Goal: Information Seeking & Learning: Learn about a topic

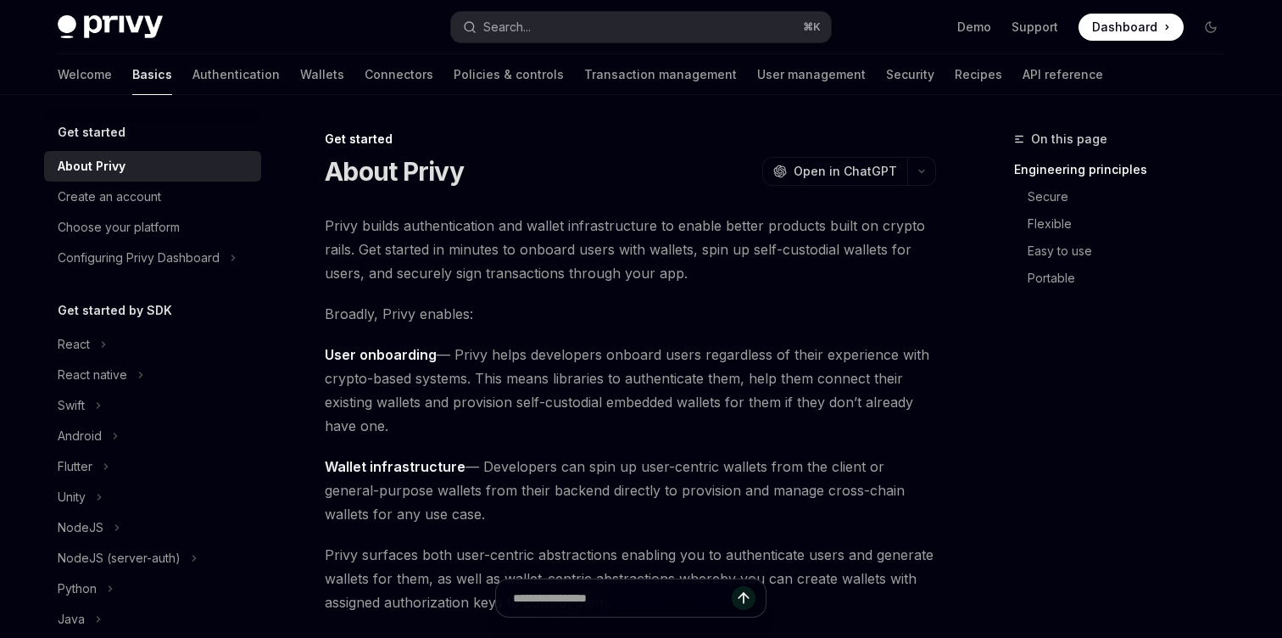
click at [581, 17] on button "Search... ⌘ K" at bounding box center [641, 27] width 380 height 31
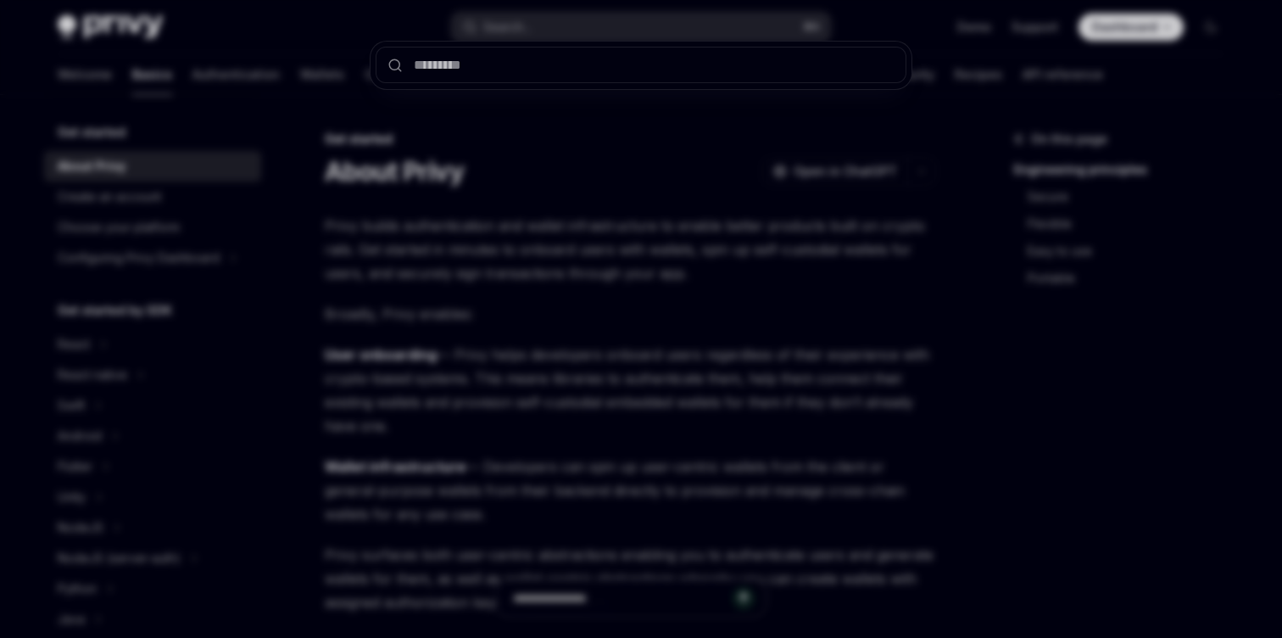
type input "********"
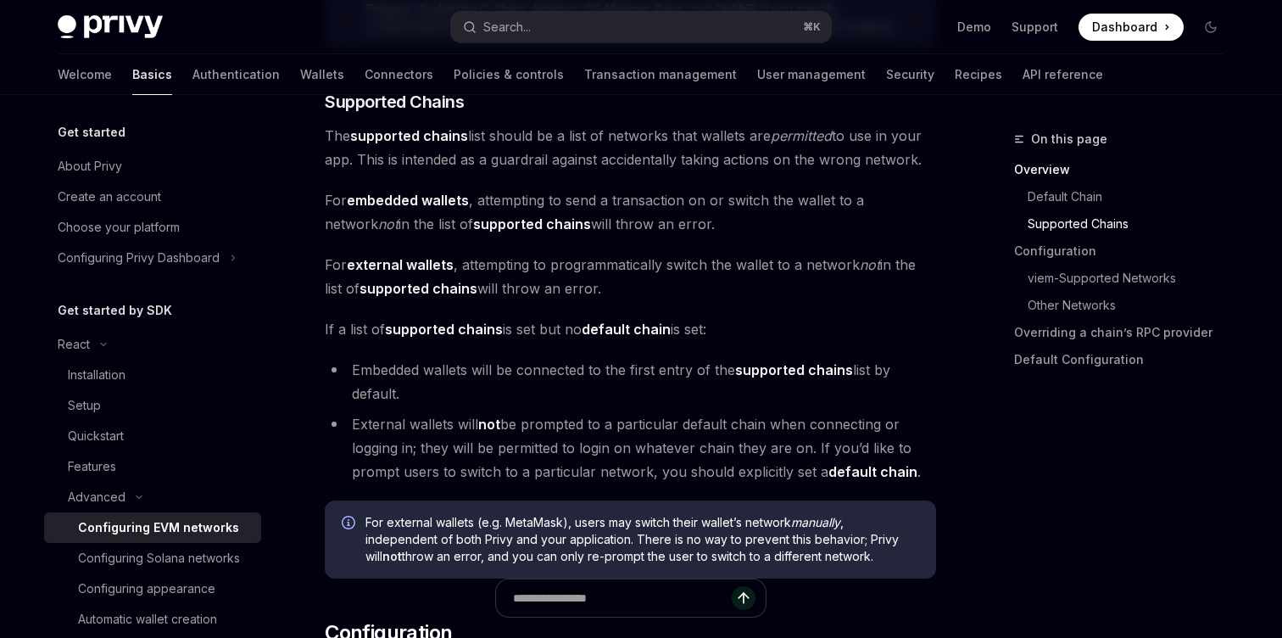
scroll to position [1081, 0]
click at [437, 207] on strong "embedded wallets" at bounding box center [408, 201] width 122 height 17
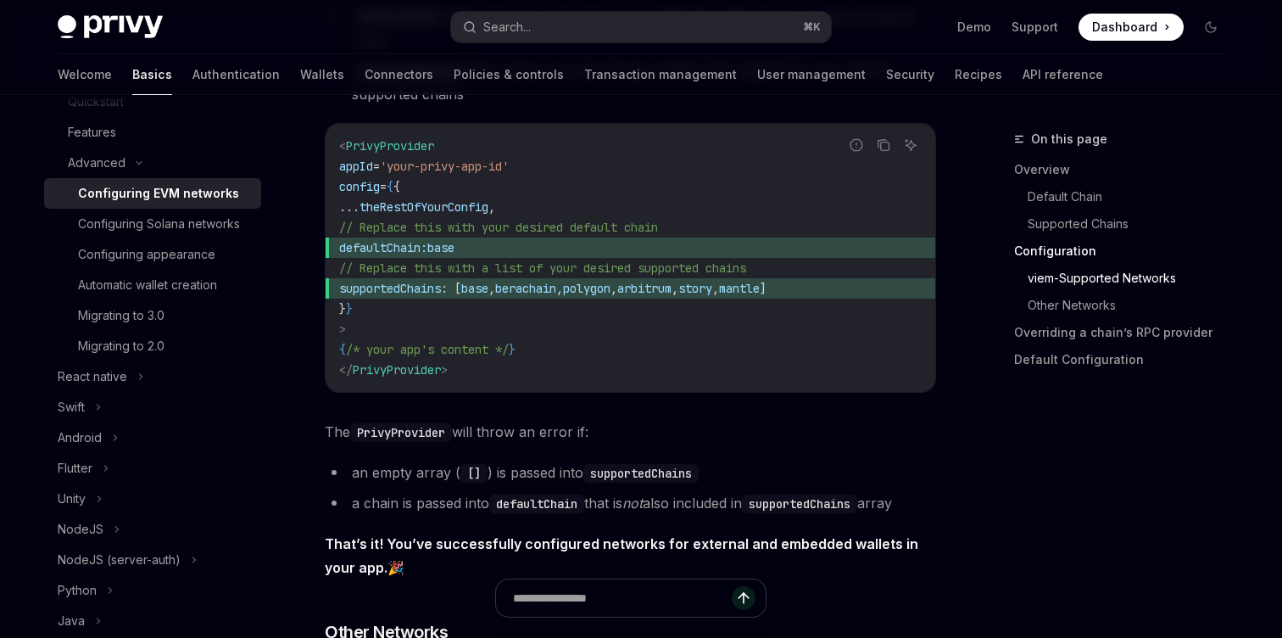
scroll to position [2296, 0]
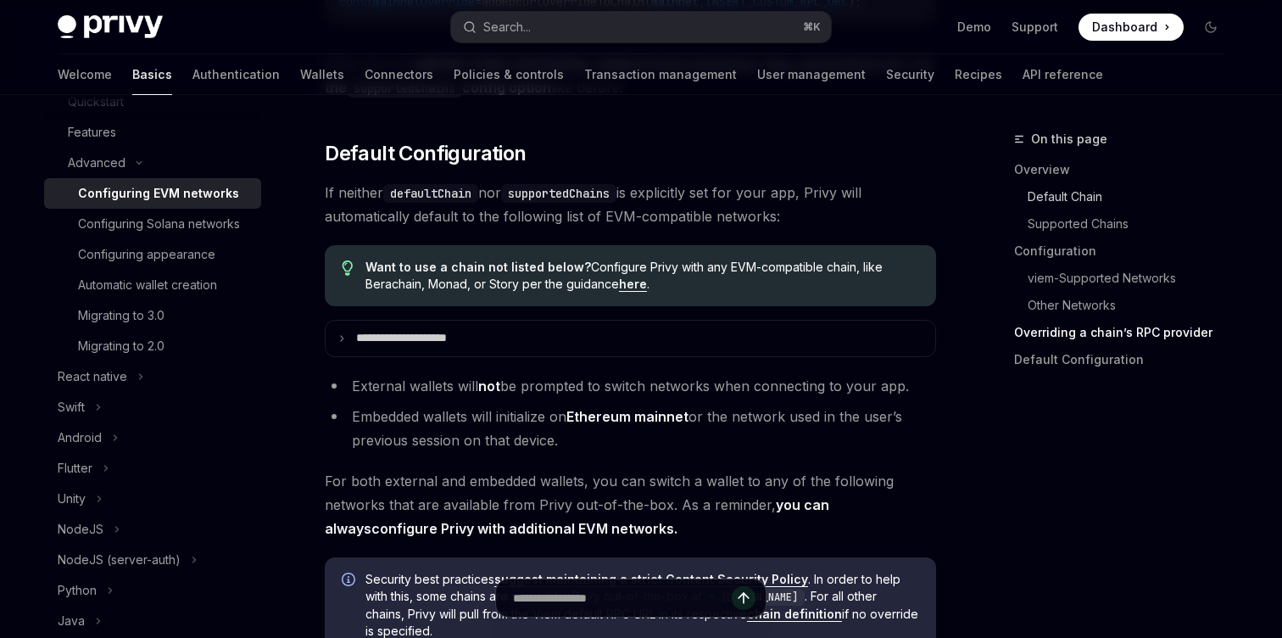
click at [1071, 203] on link "Default Chain" at bounding box center [1133, 196] width 210 height 27
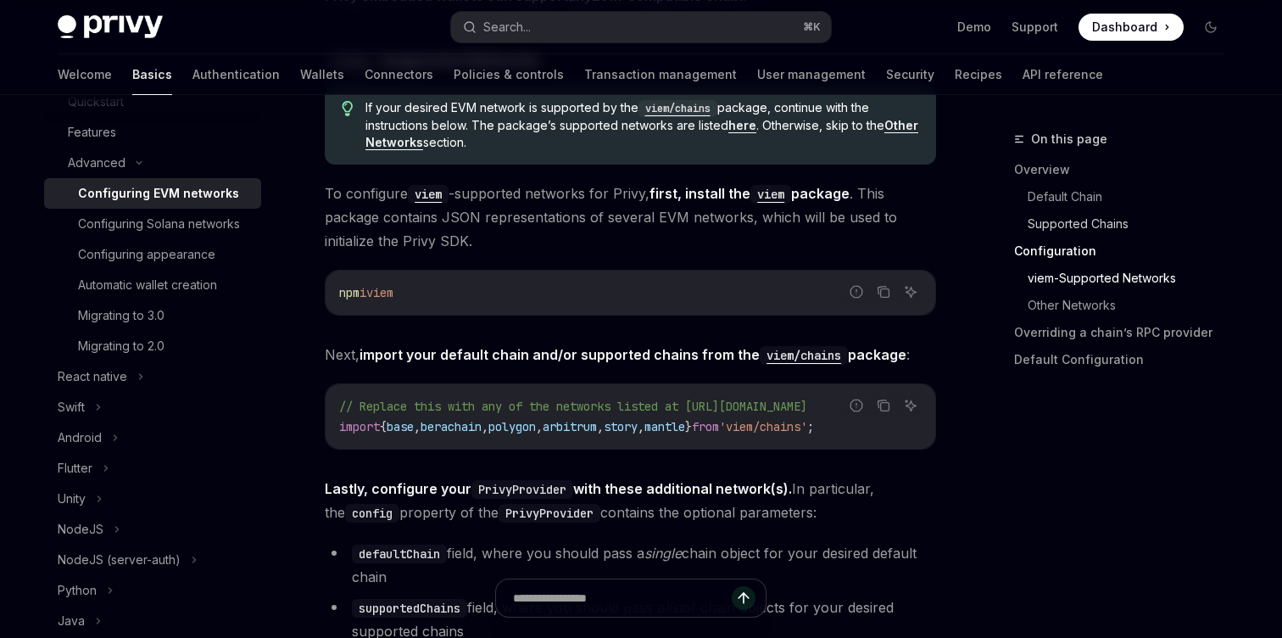
click at [1072, 226] on link "Supported Chains" at bounding box center [1133, 223] width 210 height 27
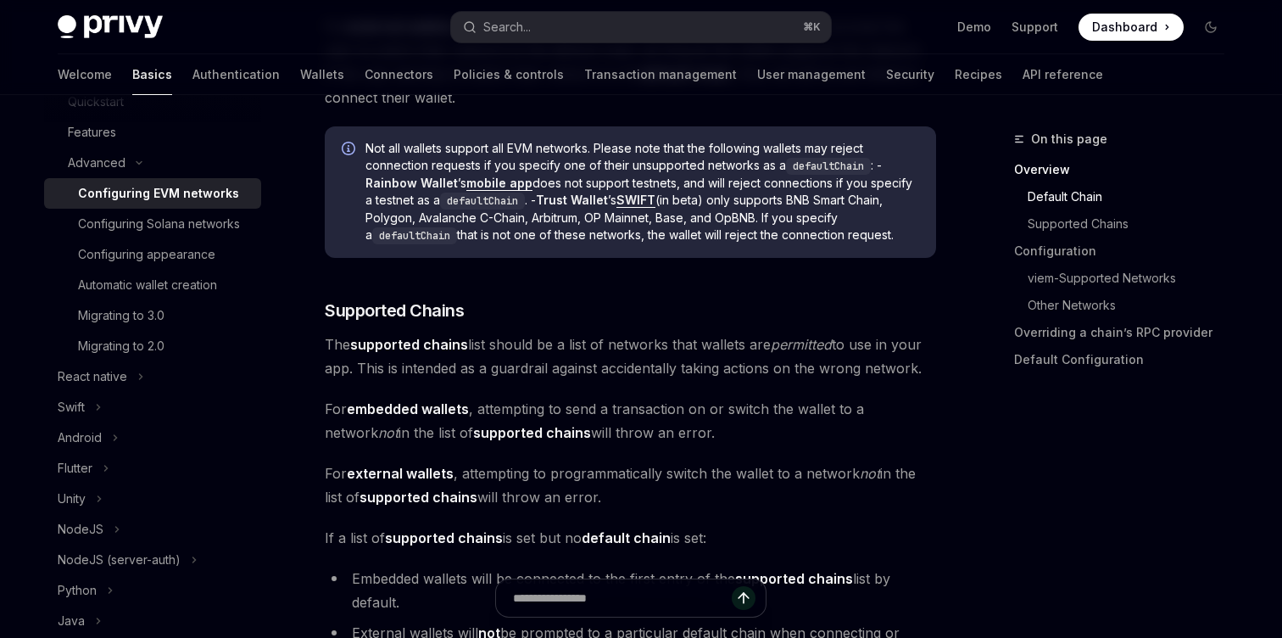
scroll to position [858, 0]
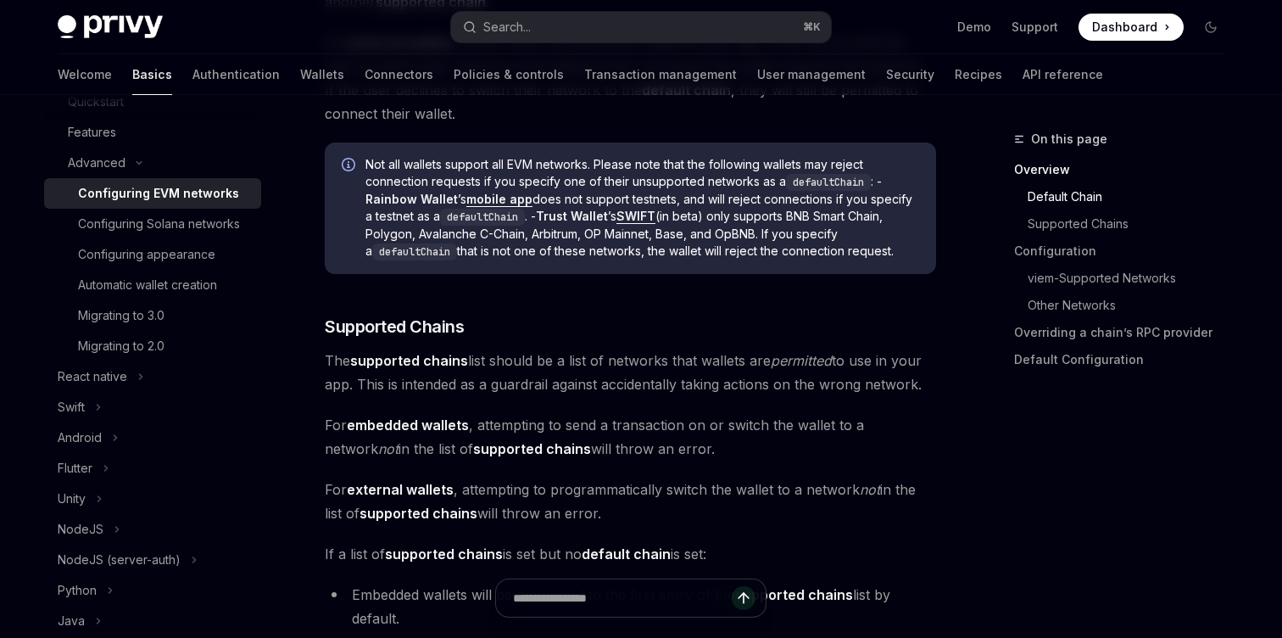
click at [411, 361] on strong "supported chains" at bounding box center [409, 360] width 118 height 17
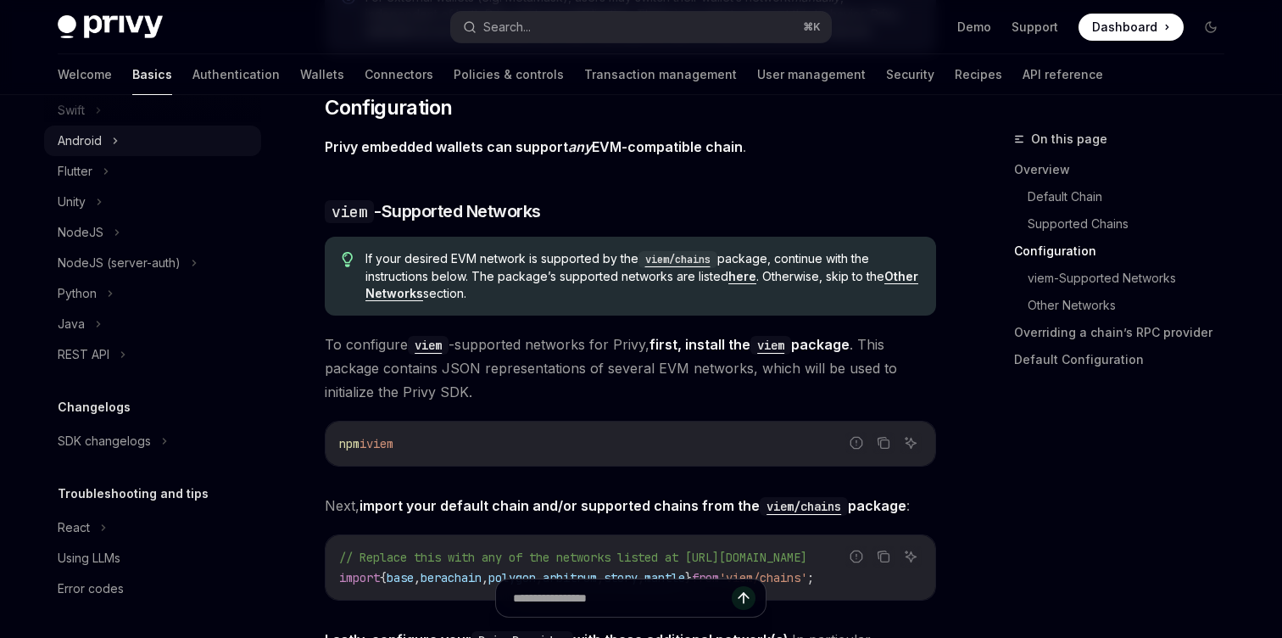
scroll to position [0, 0]
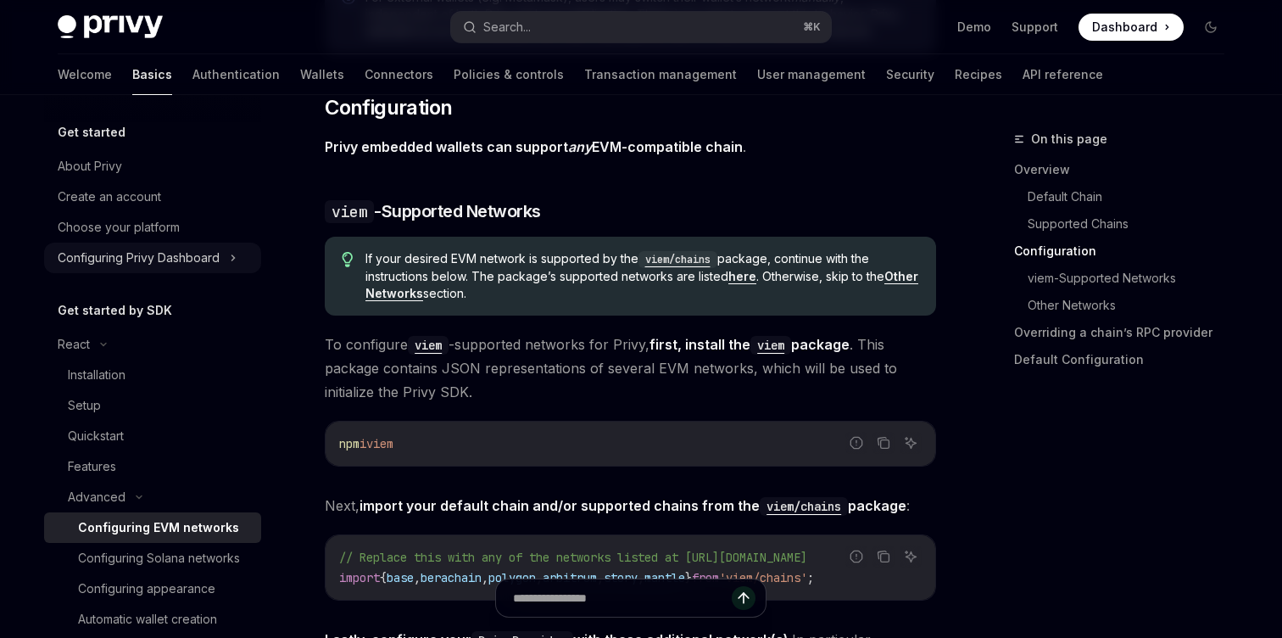
click at [173, 246] on div "Configuring Privy Dashboard" at bounding box center [152, 258] width 217 height 31
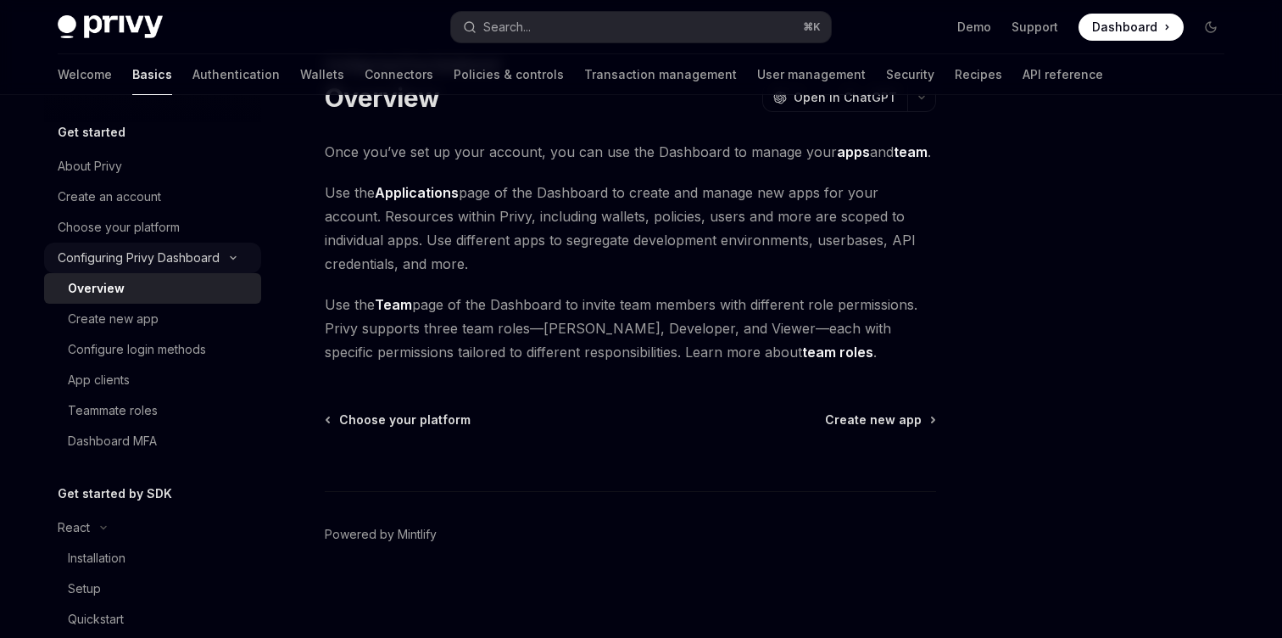
scroll to position [74, 0]
click at [153, 322] on div "Create new app" at bounding box center [113, 319] width 91 height 20
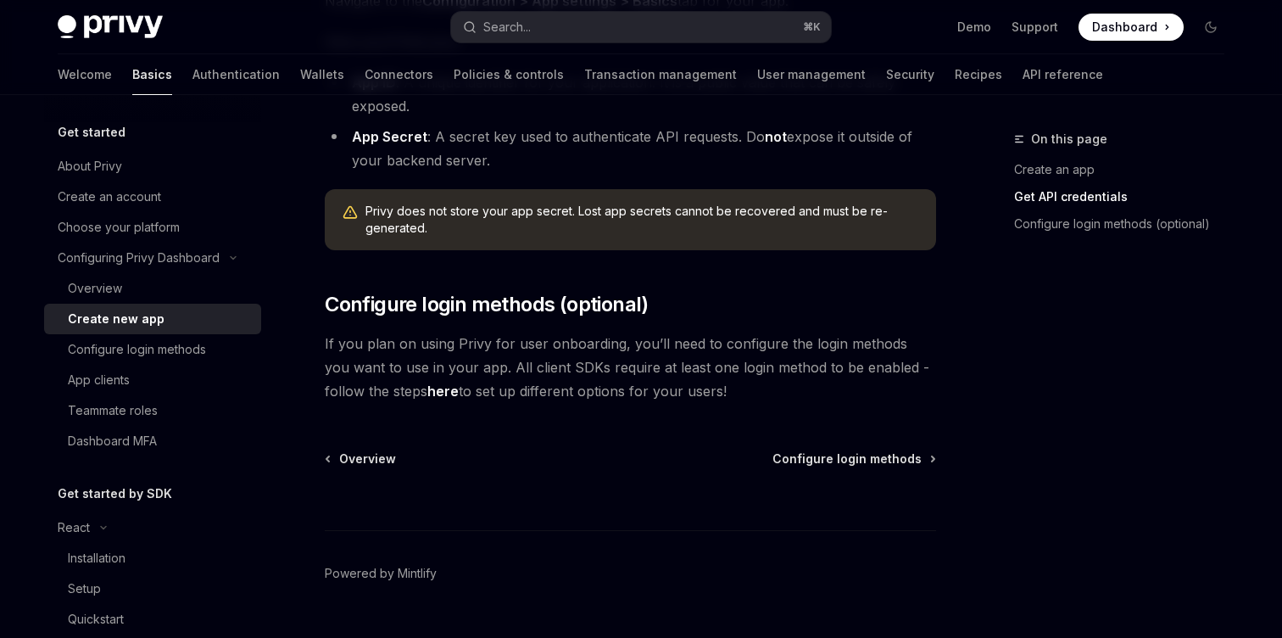
scroll to position [539, 0]
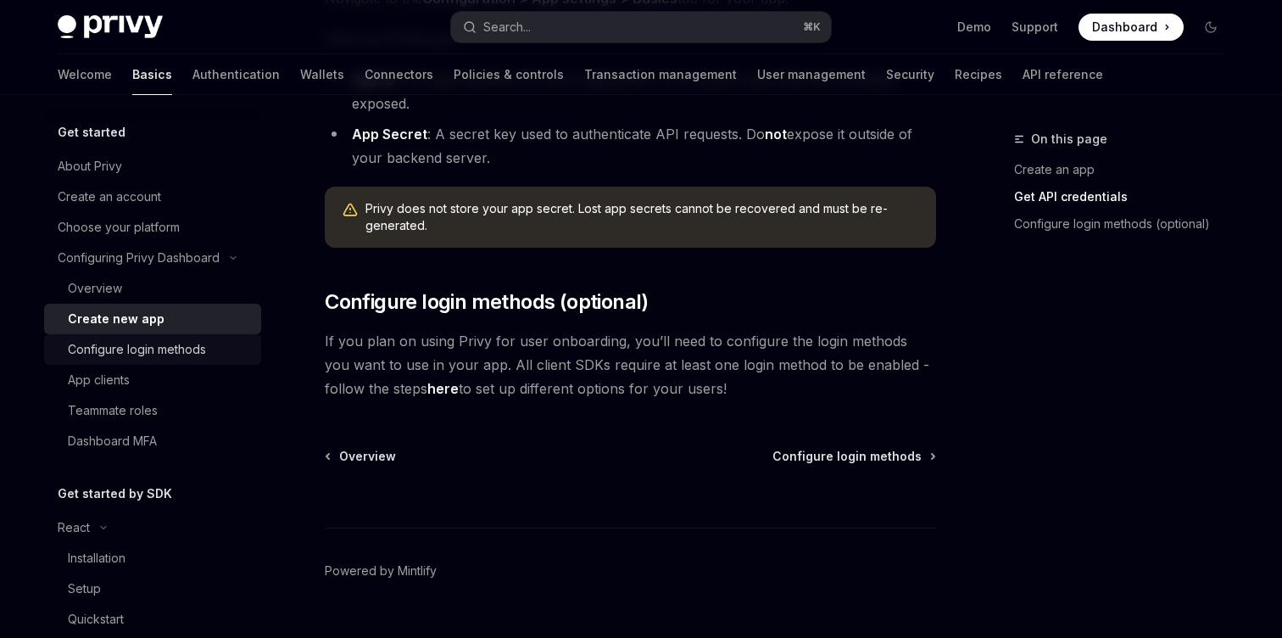
click at [187, 357] on div "Configure login methods" at bounding box center [137, 349] width 138 height 20
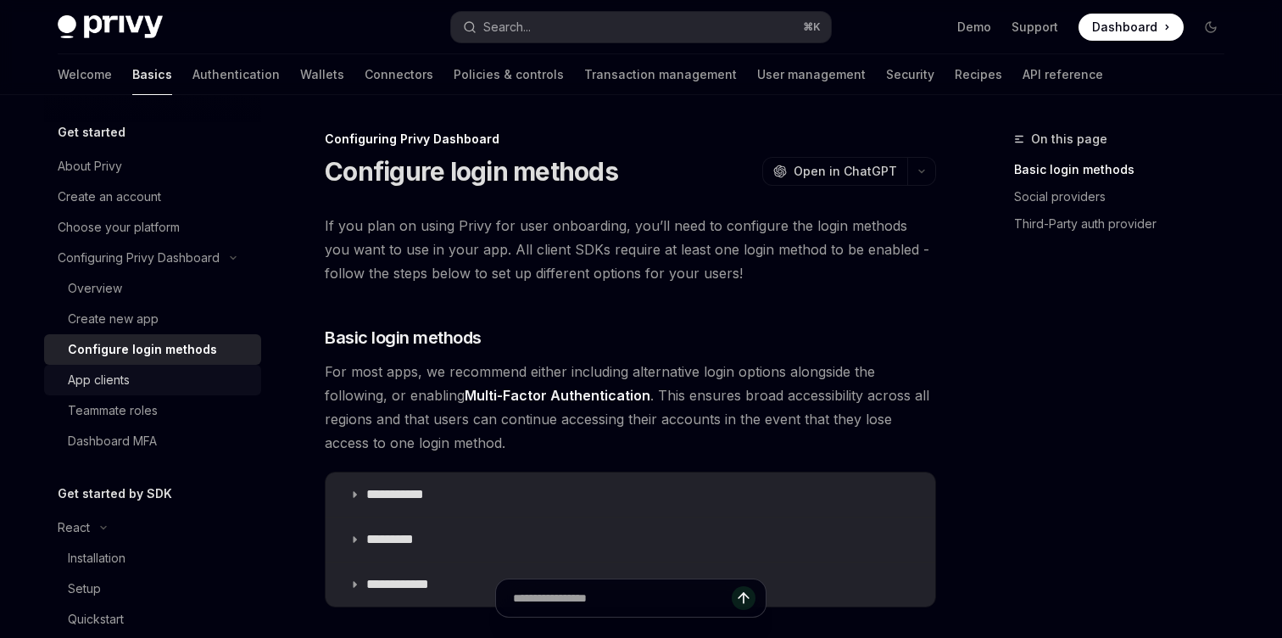
click at [175, 377] on div "App clients" at bounding box center [159, 380] width 183 height 20
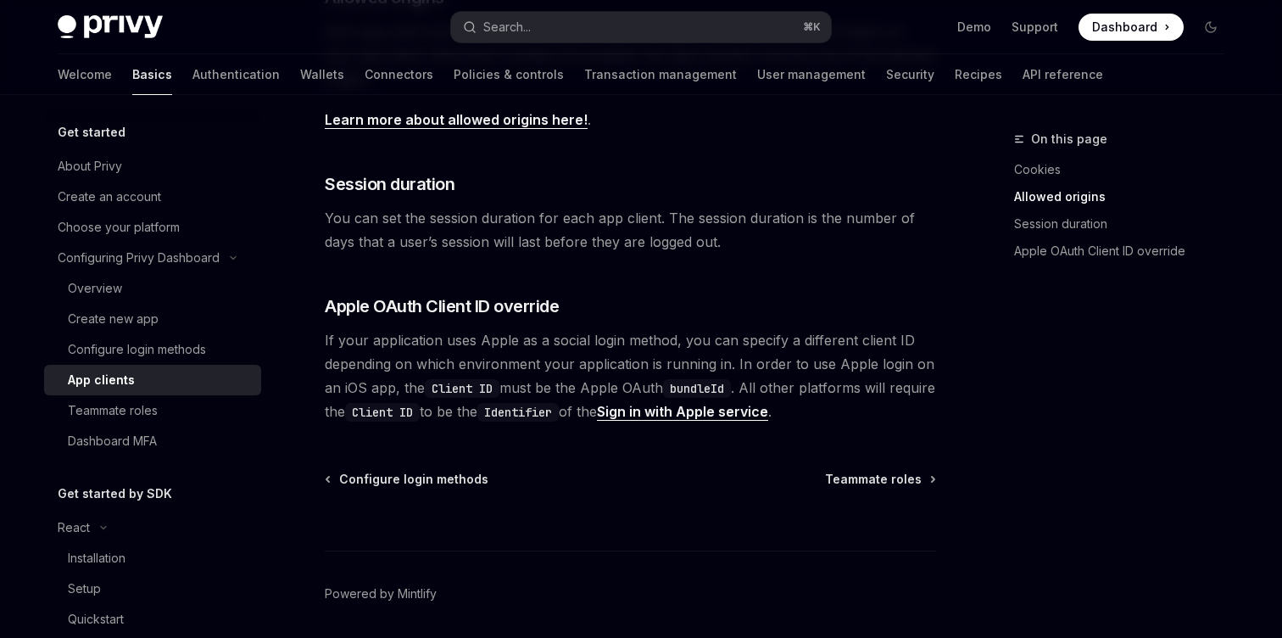
scroll to position [711, 0]
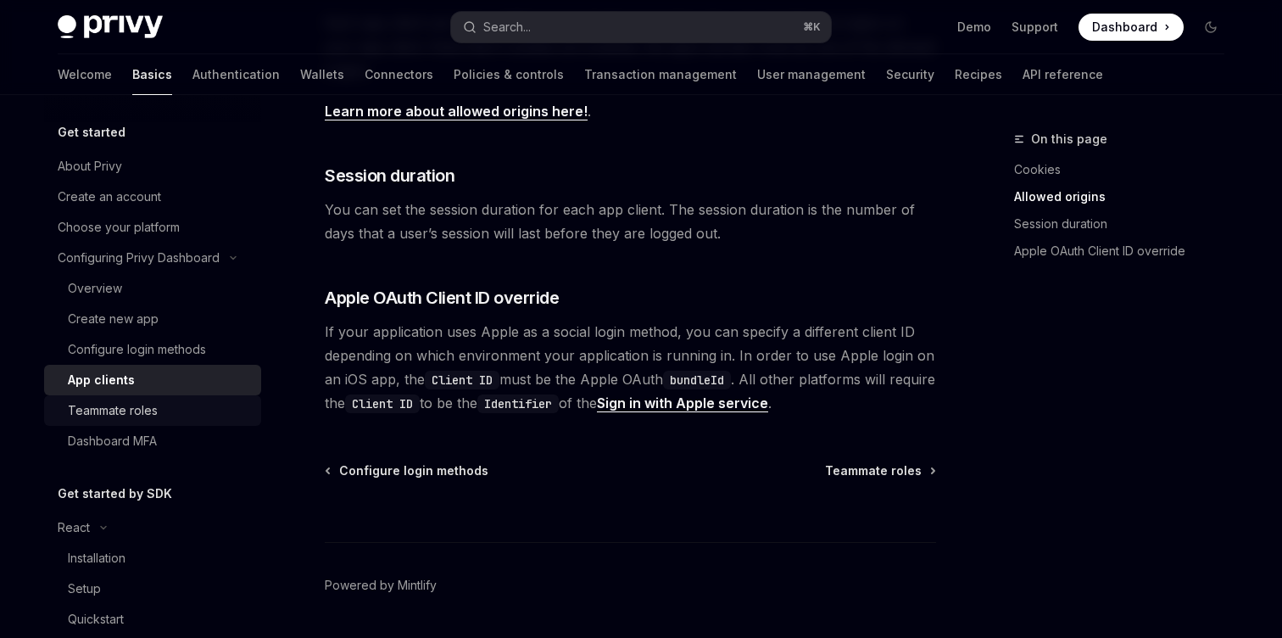
click at [176, 409] on div "Teammate roles" at bounding box center [159, 410] width 183 height 20
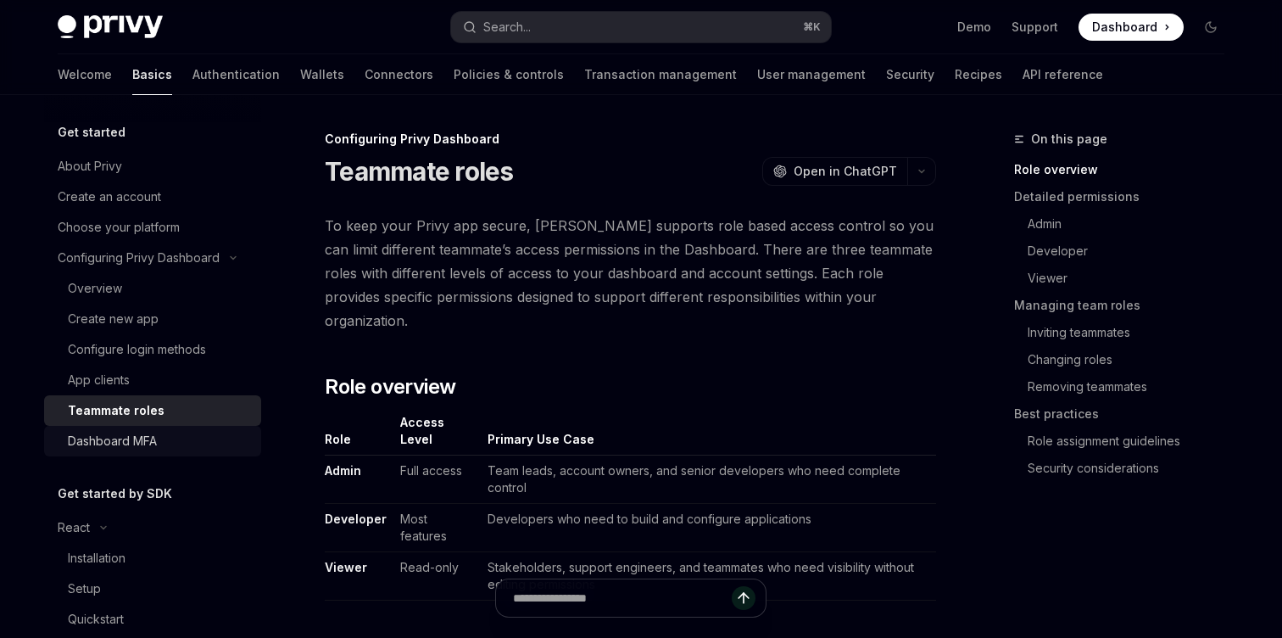
click at [196, 433] on div "Dashboard MFA" at bounding box center [159, 441] width 183 height 20
type textarea "*"
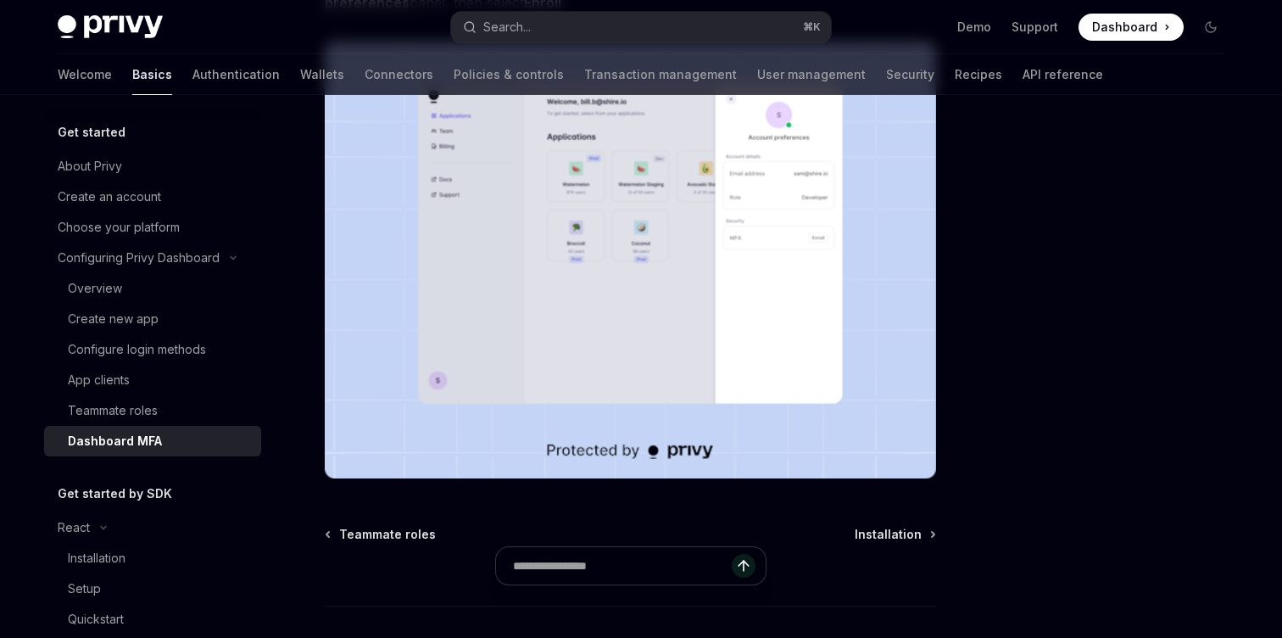
scroll to position [449, 0]
